Goal: Task Accomplishment & Management: Manage account settings

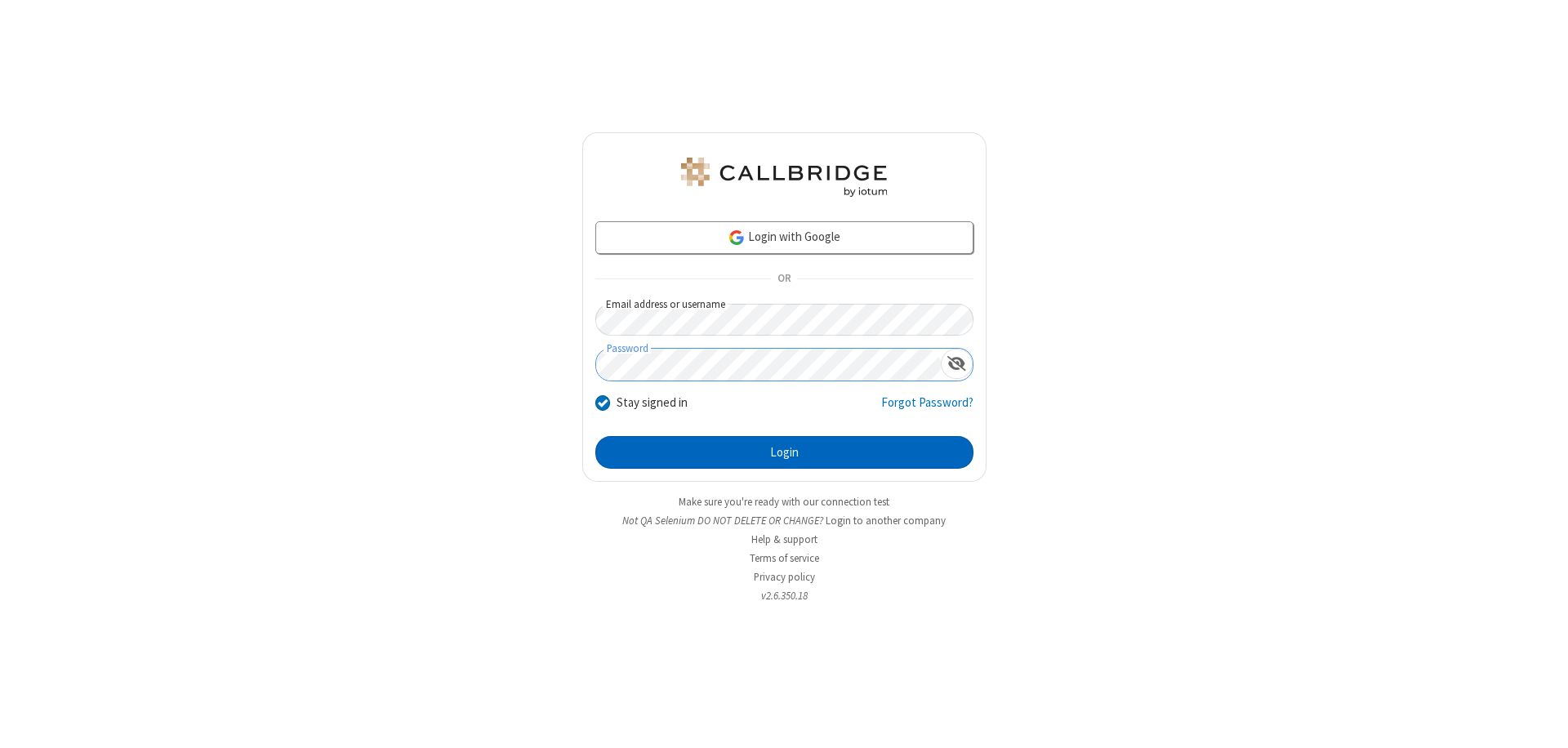
click at [784, 453] on button "Login" at bounding box center [784, 452] width 378 height 33
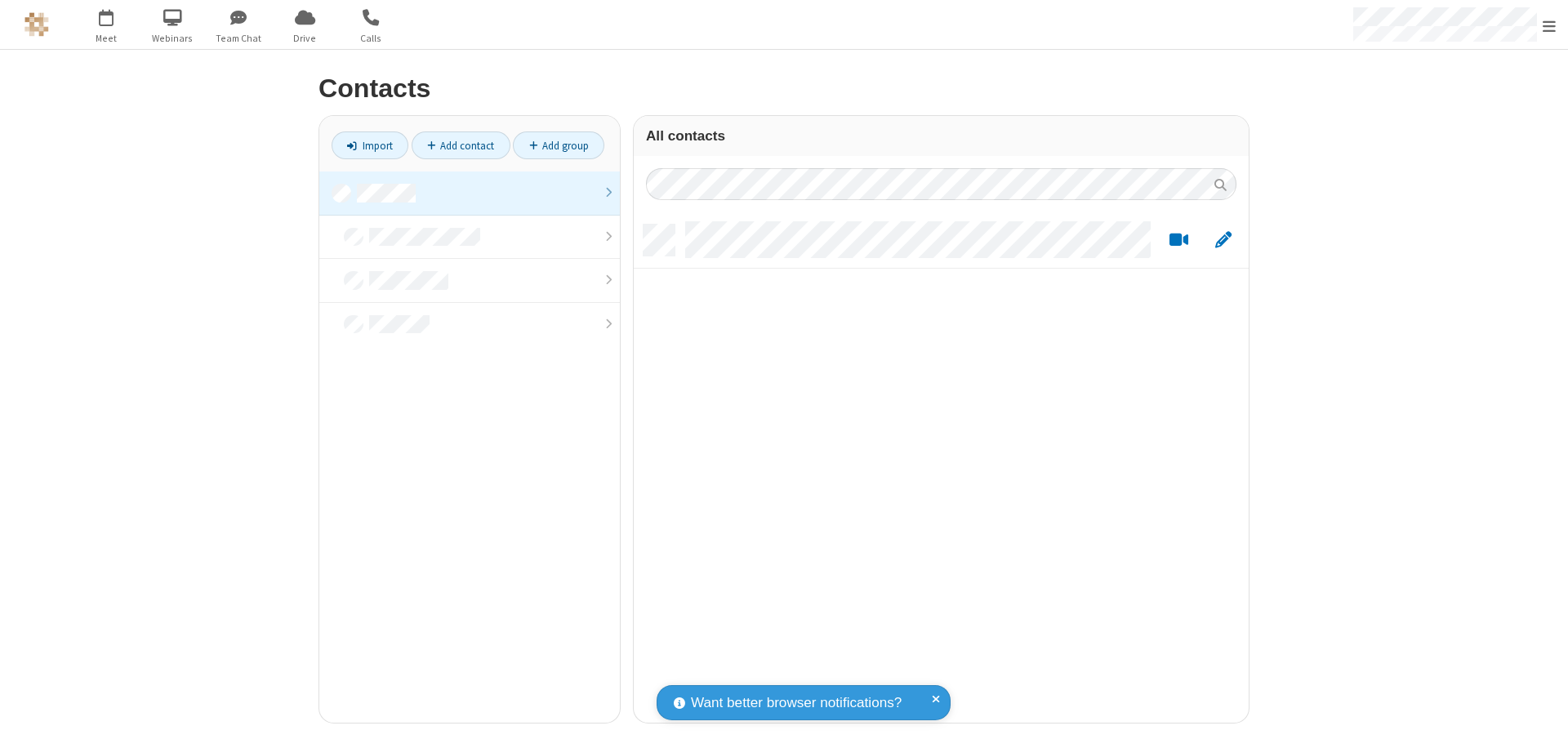
scroll to position [499, 603]
click at [470, 193] on link at bounding box center [470, 193] width 300 height 44
click at [460, 145] on link "Add contact" at bounding box center [460, 145] width 99 height 28
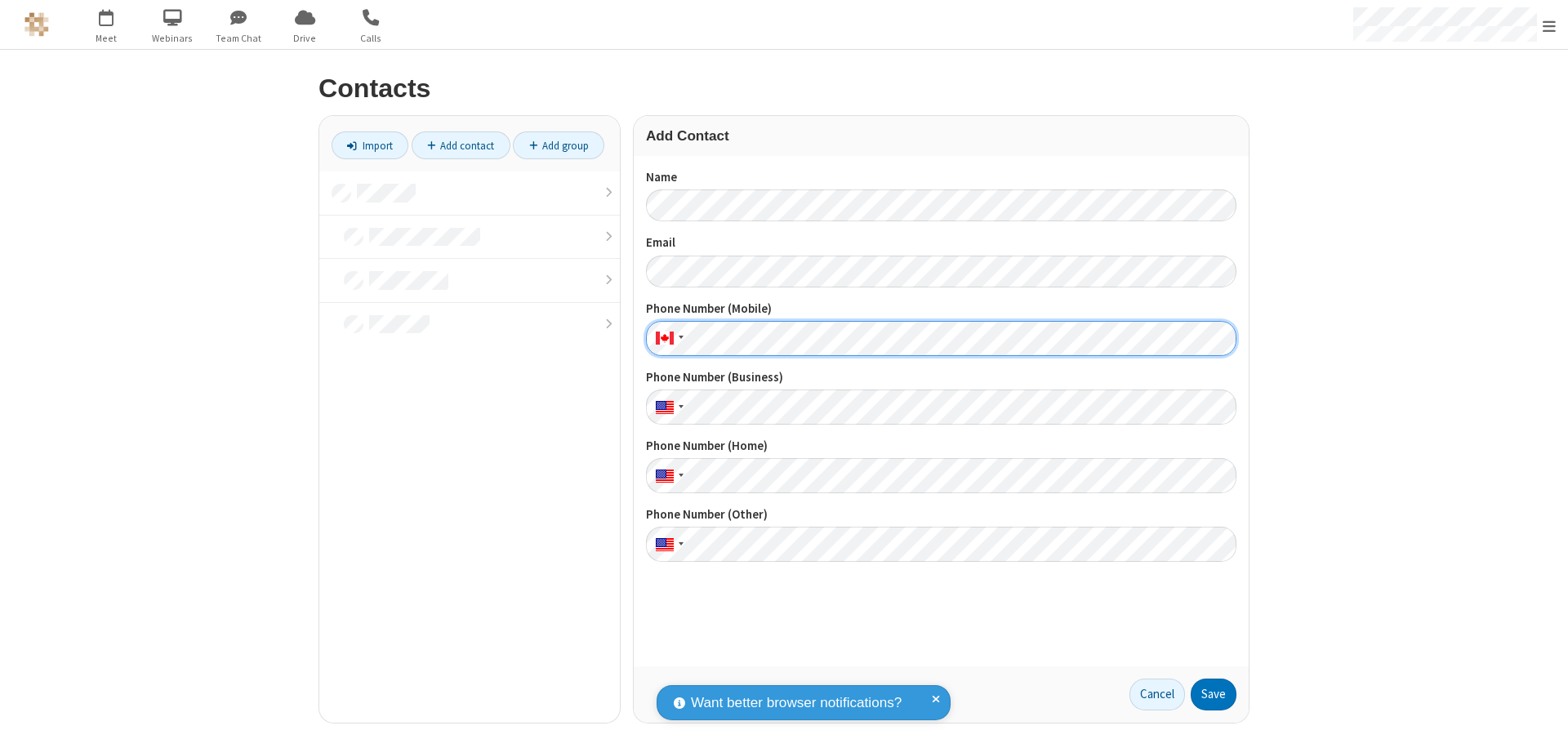
click at [1214, 695] on button "Save" at bounding box center [1214, 695] width 46 height 33
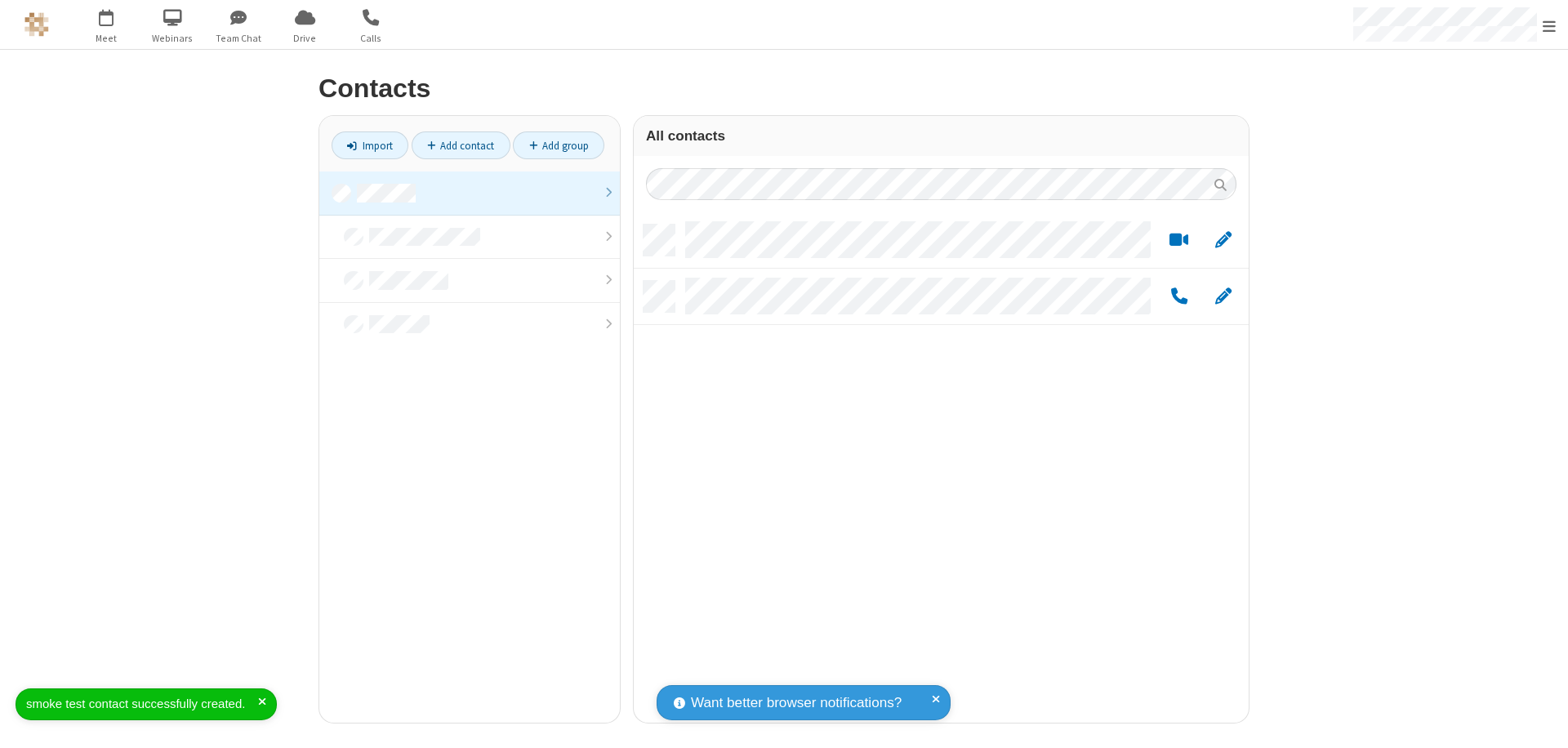
scroll to position [499, 603]
